Goal: Transaction & Acquisition: Obtain resource

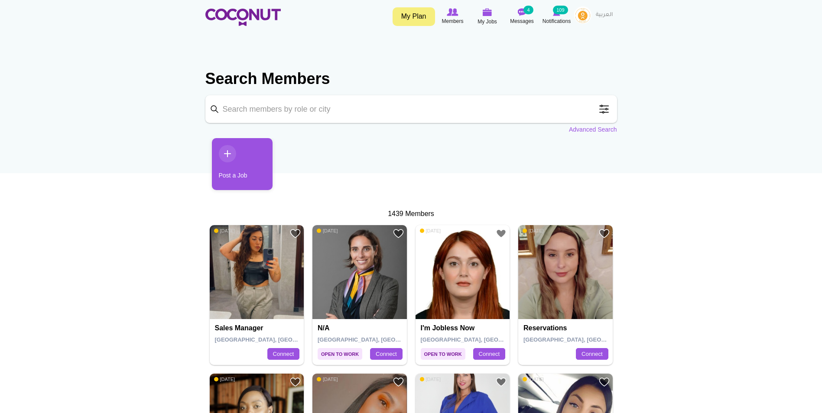
click at [539, 114] on input "Keyword" at bounding box center [411, 109] width 412 height 28
click at [601, 110] on span at bounding box center [603, 109] width 17 height 17
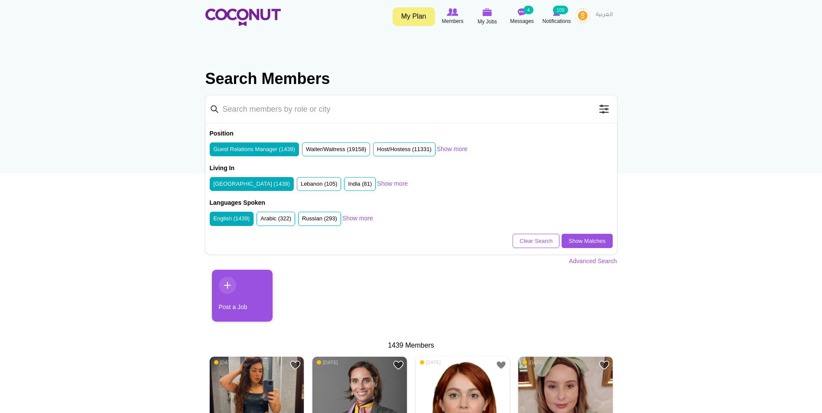
click at [601, 110] on span at bounding box center [603, 109] width 17 height 17
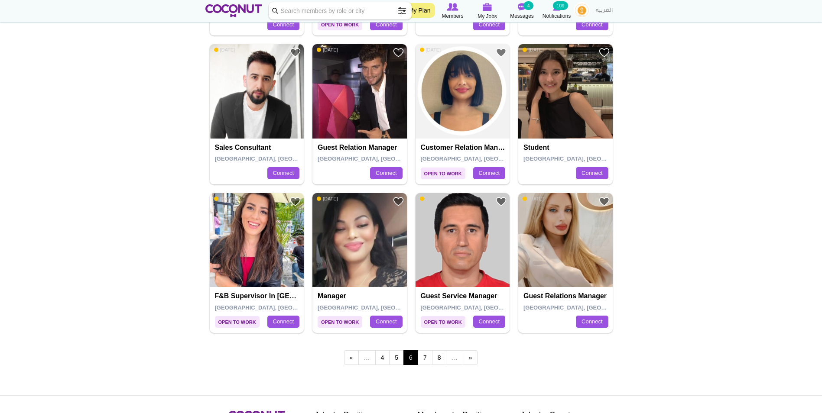
scroll to position [1386, 0]
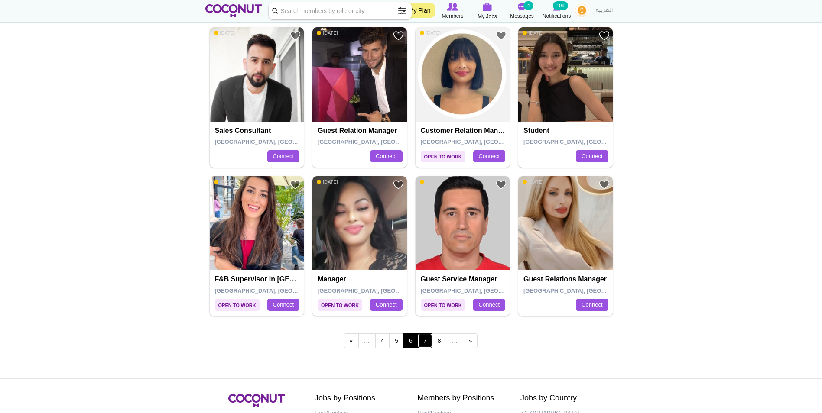
click at [421, 346] on link "7" at bounding box center [425, 341] width 15 height 15
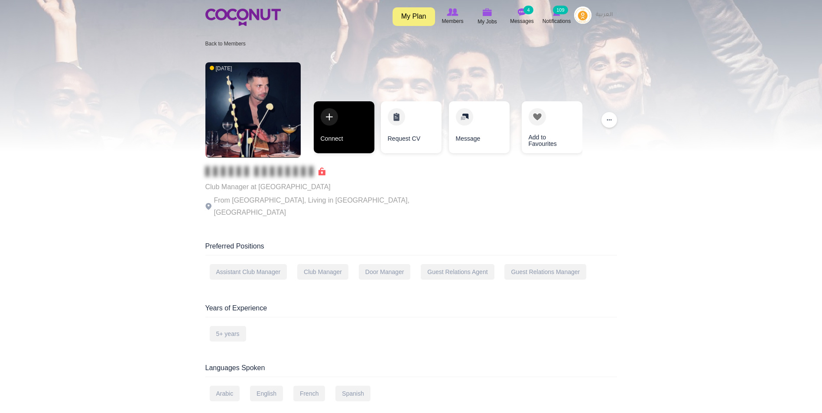
click at [350, 148] on link "Connect" at bounding box center [344, 127] width 61 height 52
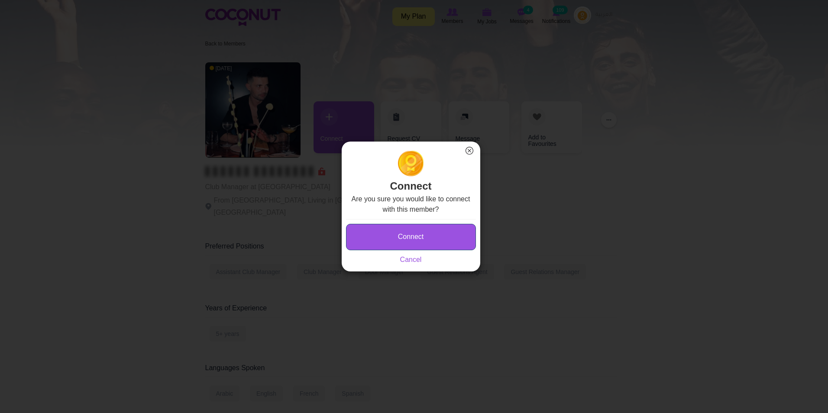
click at [408, 245] on button "Connect" at bounding box center [411, 237] width 130 height 26
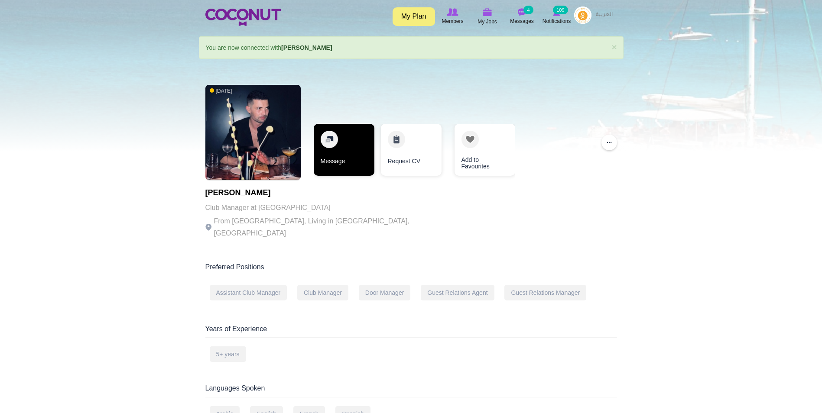
click at [326, 148] on link "Message" at bounding box center [344, 150] width 61 height 52
click at [336, 146] on link "Message" at bounding box center [344, 150] width 61 height 52
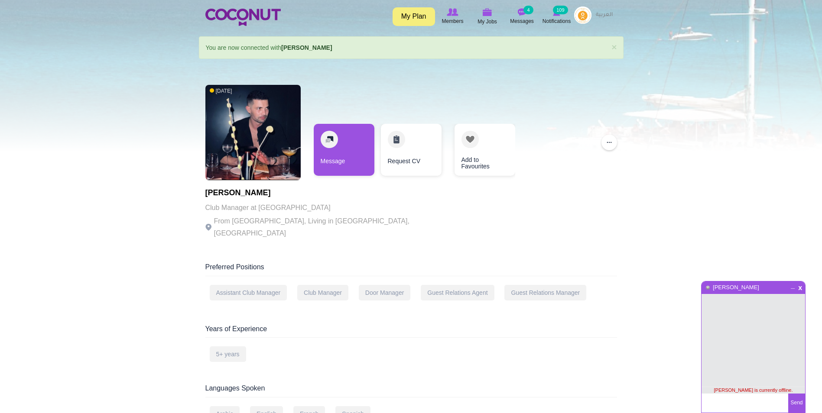
click at [744, 409] on textarea at bounding box center [744, 403] width 87 height 19
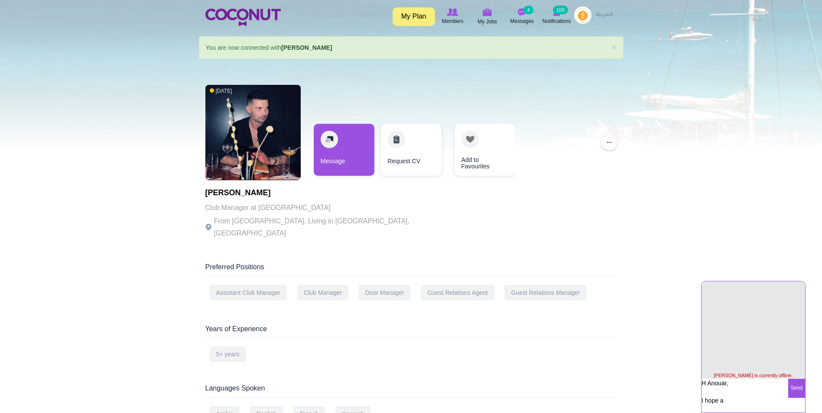
type textarea "H Anouar, I hope a"
drag, startPoint x: 728, startPoint y: 402, endPoint x: 674, endPoint y: 359, distance: 68.8
click at [674, 359] on body "Toggle navigation My Plan Members My Jobs Post a Job Messages 4 Notifications 1…" at bounding box center [411, 404] width 822 height 808
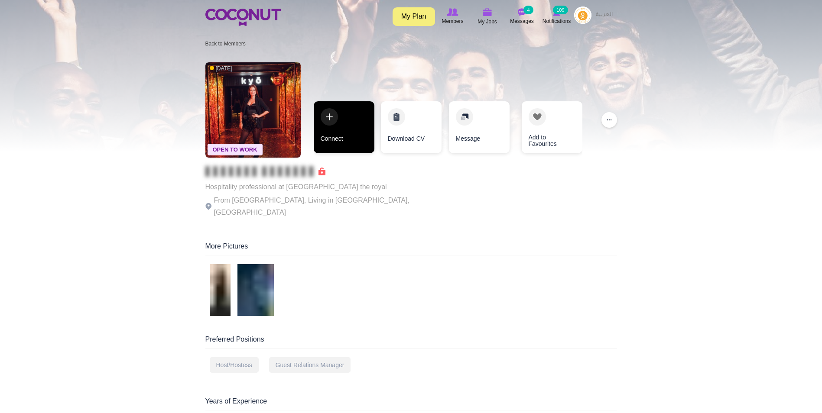
click at [365, 109] on link "Connect" at bounding box center [344, 127] width 61 height 52
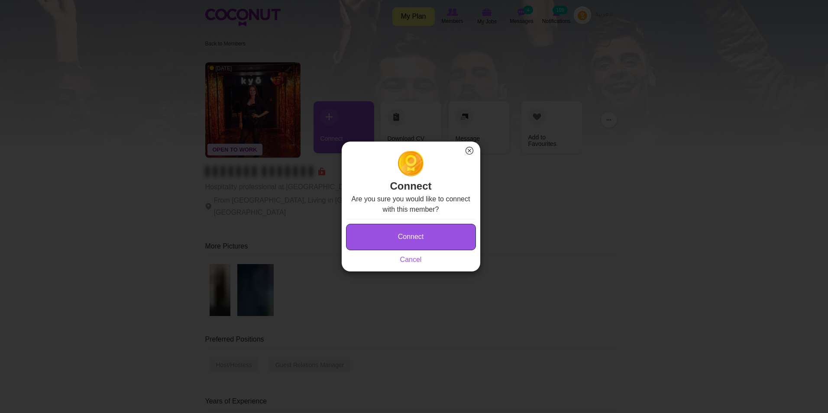
drag, startPoint x: 423, startPoint y: 236, endPoint x: 305, endPoint y: 26, distance: 240.2
click at [423, 235] on button "Connect" at bounding box center [411, 237] width 130 height 26
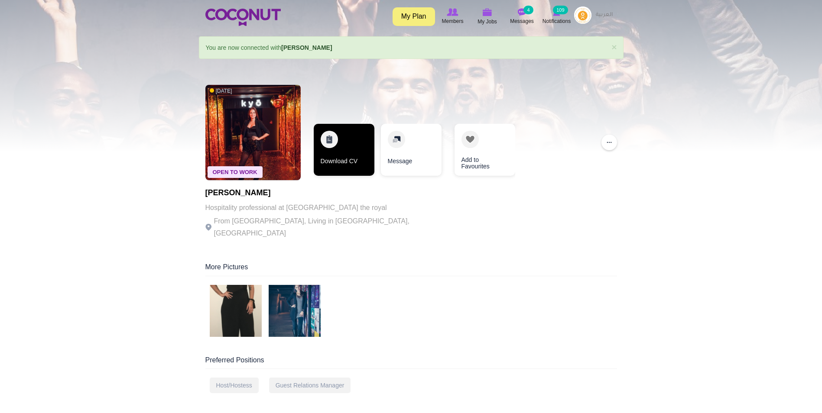
click at [336, 159] on link "Download CV" at bounding box center [344, 150] width 61 height 52
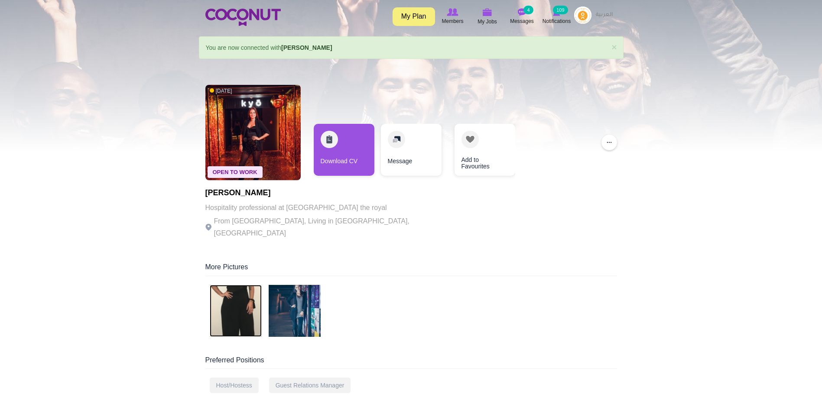
click at [251, 302] on img at bounding box center [236, 311] width 52 height 52
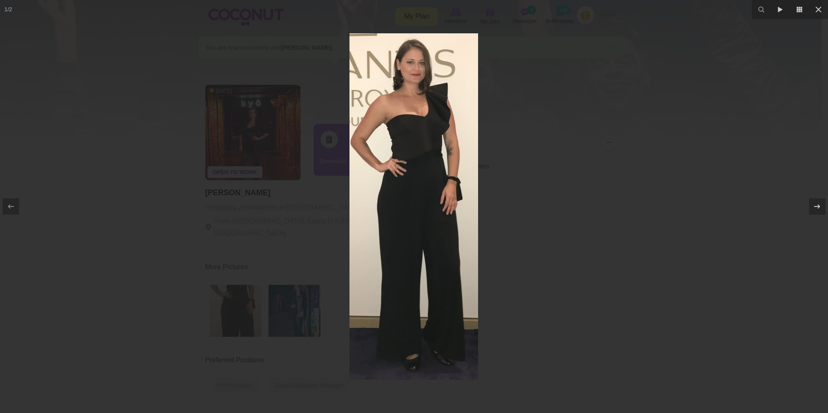
click at [706, 196] on div at bounding box center [414, 206] width 828 height 413
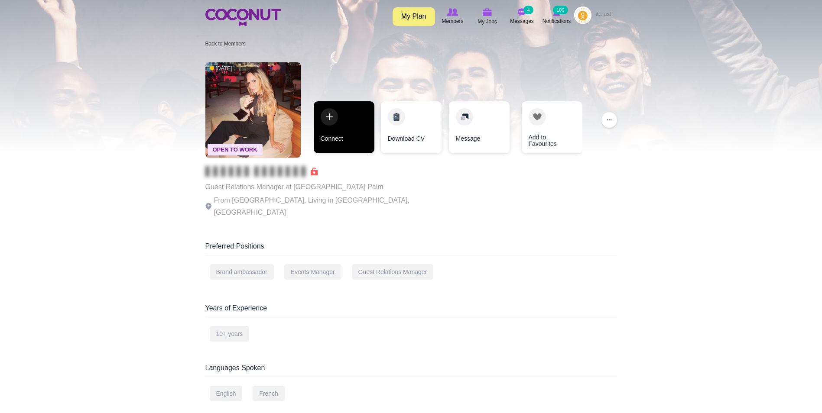
click at [325, 129] on link "Connect" at bounding box center [344, 127] width 61 height 52
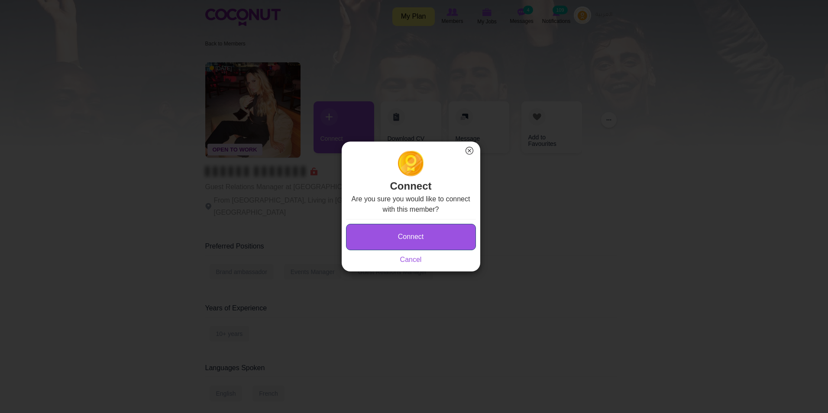
click at [372, 232] on button "Connect" at bounding box center [411, 237] width 130 height 26
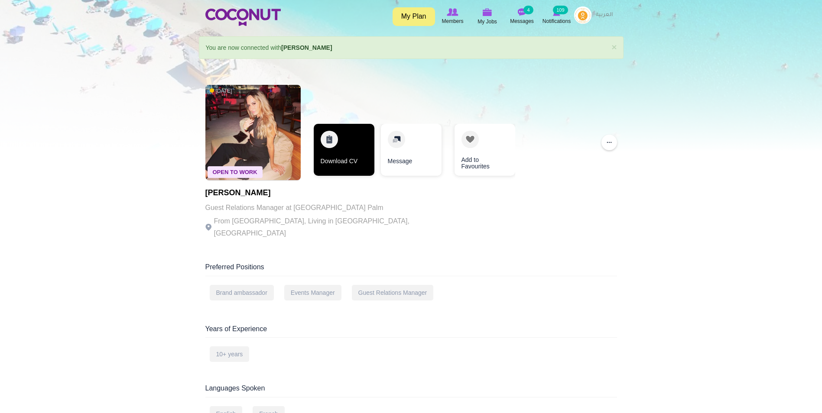
click at [340, 164] on link "Download CV" at bounding box center [344, 150] width 61 height 52
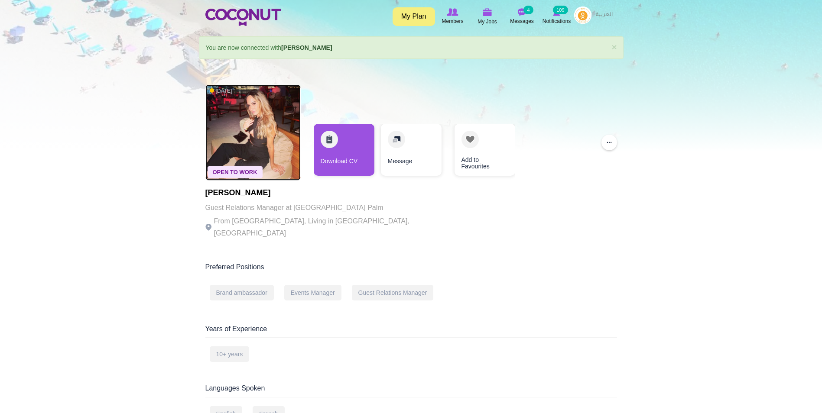
click at [258, 134] on img at bounding box center [252, 132] width 95 height 95
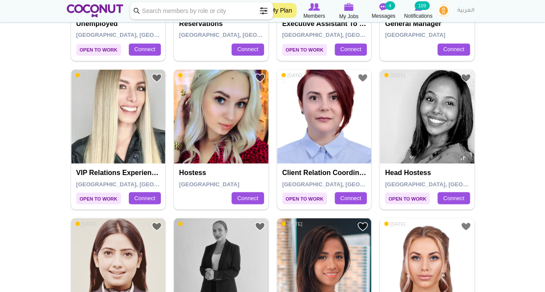
scroll to position [750, 0]
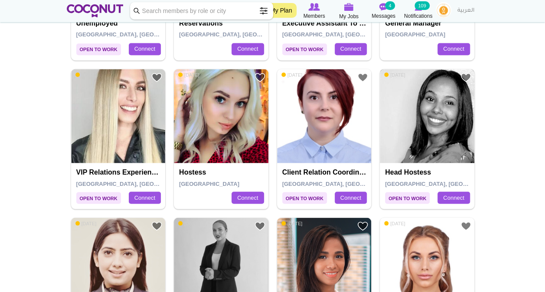
click at [413, 105] on img at bounding box center [427, 116] width 94 height 94
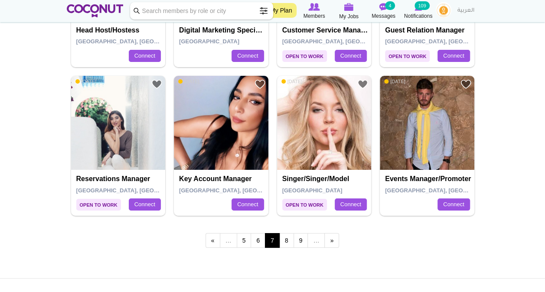
scroll to position [1502, 0]
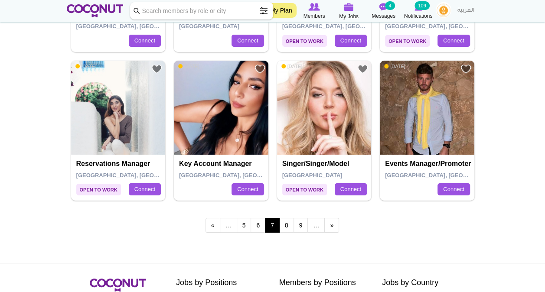
drag, startPoint x: 127, startPoint y: 124, endPoint x: 516, endPoint y: 282, distance: 419.6
click at [280, 221] on link "8" at bounding box center [286, 225] width 15 height 15
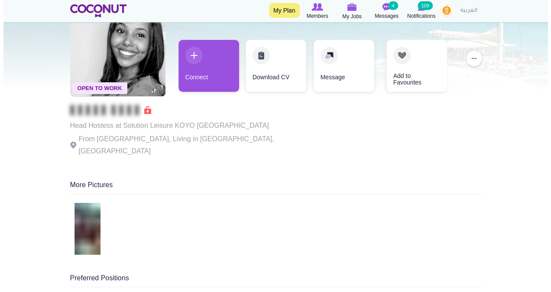
scroll to position [43, 0]
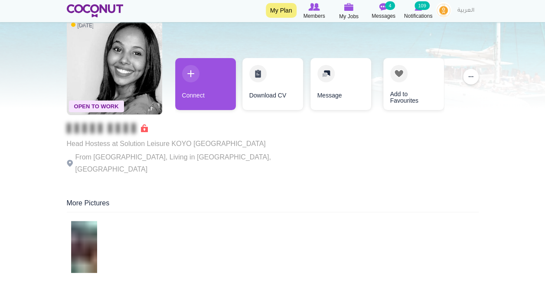
click at [215, 23] on div "Open To Work 3 years ago Head Hostess at Solution Leisure KOYO DUBAI From Djibo…" at bounding box center [186, 98] width 238 height 166
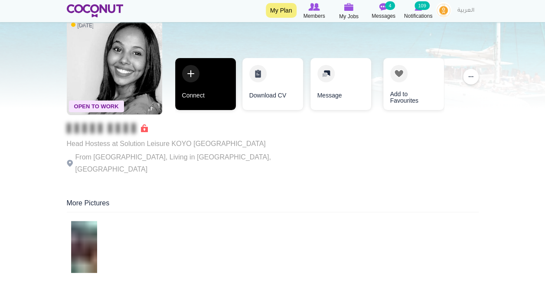
click at [212, 78] on link "Connect" at bounding box center [205, 84] width 61 height 52
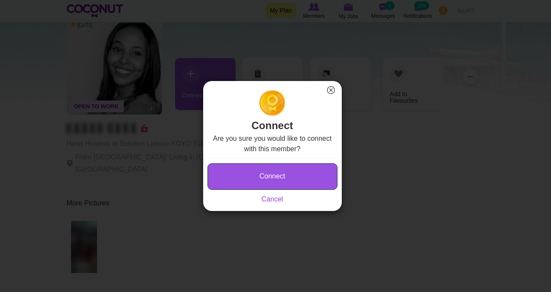
click at [304, 176] on button "Connect" at bounding box center [273, 176] width 130 height 26
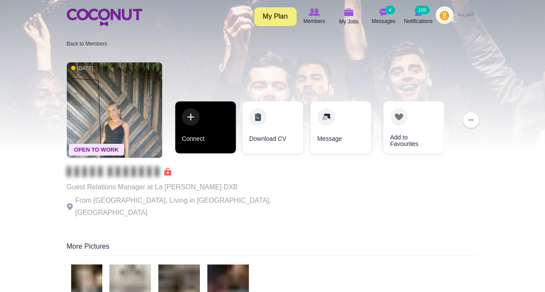
click at [202, 127] on link "Connect" at bounding box center [205, 127] width 61 height 52
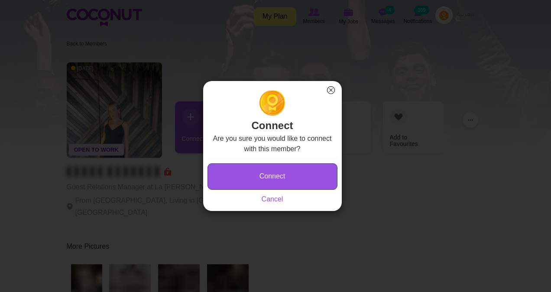
click at [269, 177] on button "Connect" at bounding box center [273, 176] width 130 height 26
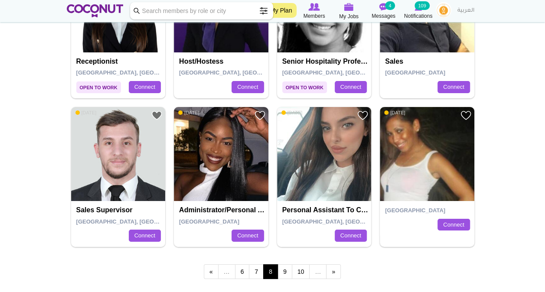
scroll to position [1473, 0]
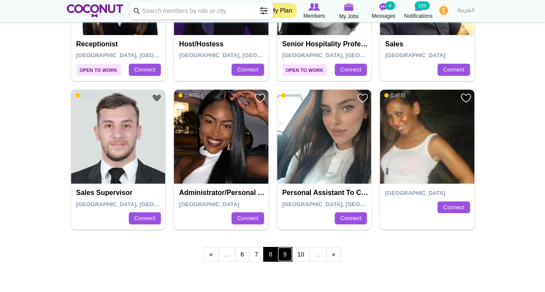
click at [284, 250] on link "9" at bounding box center [284, 254] width 15 height 15
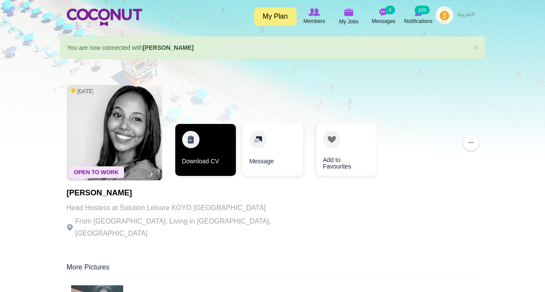
click at [198, 148] on link "Download CV" at bounding box center [205, 150] width 61 height 52
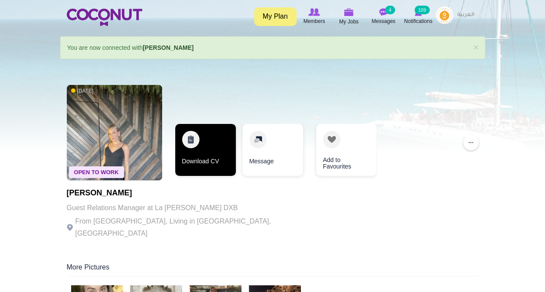
click at [194, 147] on link "Download CV" at bounding box center [205, 150] width 61 height 52
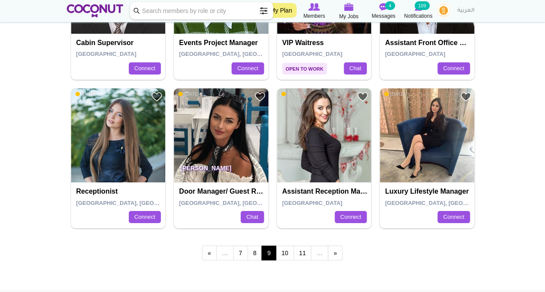
scroll to position [1476, 0]
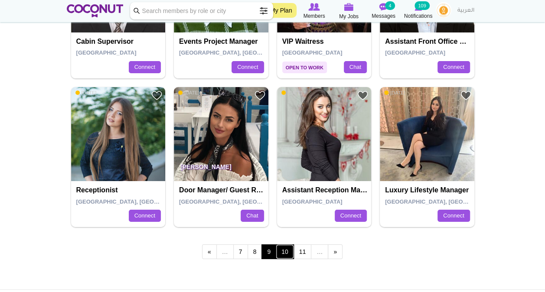
click at [289, 253] on link "10" at bounding box center [285, 251] width 18 height 15
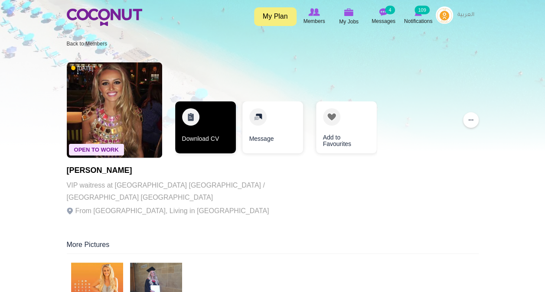
click at [190, 125] on link "Download CV" at bounding box center [205, 127] width 61 height 52
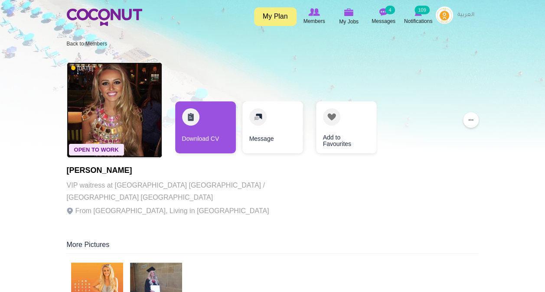
drag, startPoint x: 140, startPoint y: 96, endPoint x: 140, endPoint y: 104, distance: 8.2
click at [140, 96] on img at bounding box center [114, 109] width 95 height 95
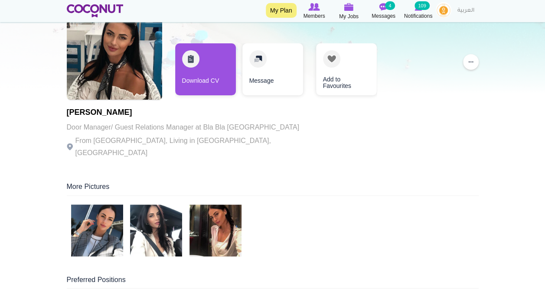
scroll to position [87, 0]
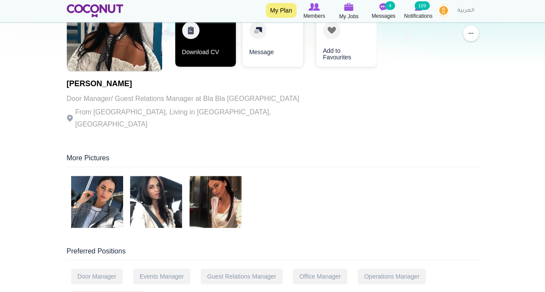
click at [190, 54] on link "Download CV" at bounding box center [205, 41] width 61 height 52
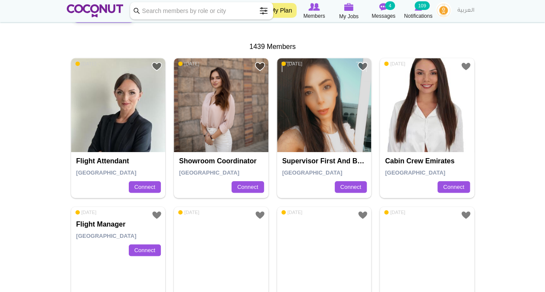
scroll to position [260, 0]
